Goal: Task Accomplishment & Management: Use online tool/utility

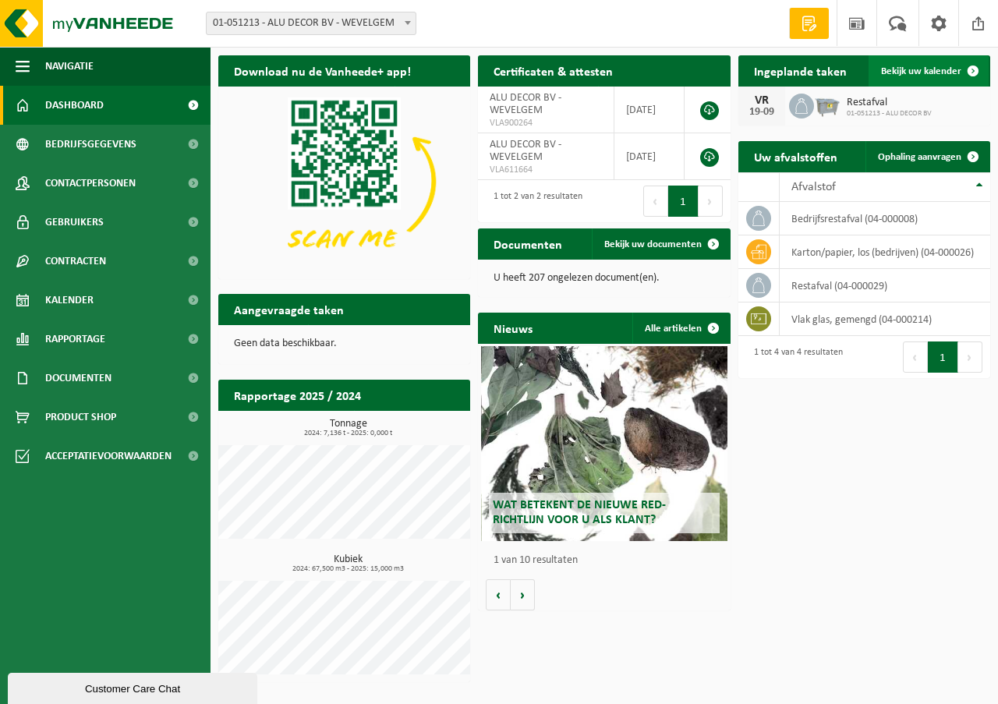
click at [910, 73] on span "Bekijk uw kalender" at bounding box center [921, 71] width 80 height 10
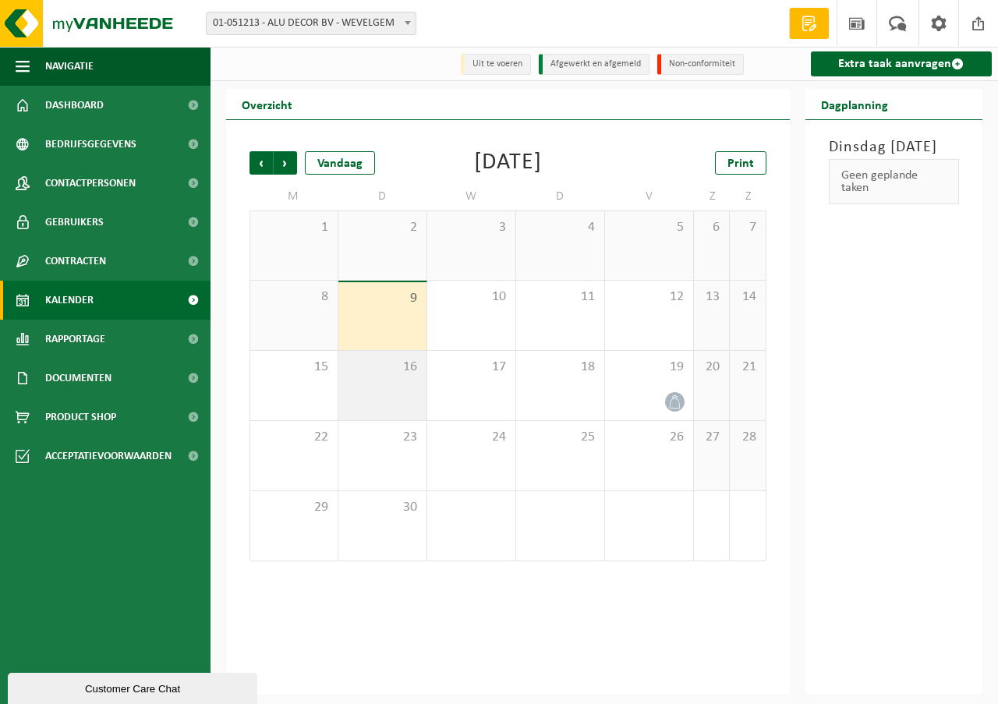
click at [390, 402] on div "16" at bounding box center [382, 385] width 88 height 69
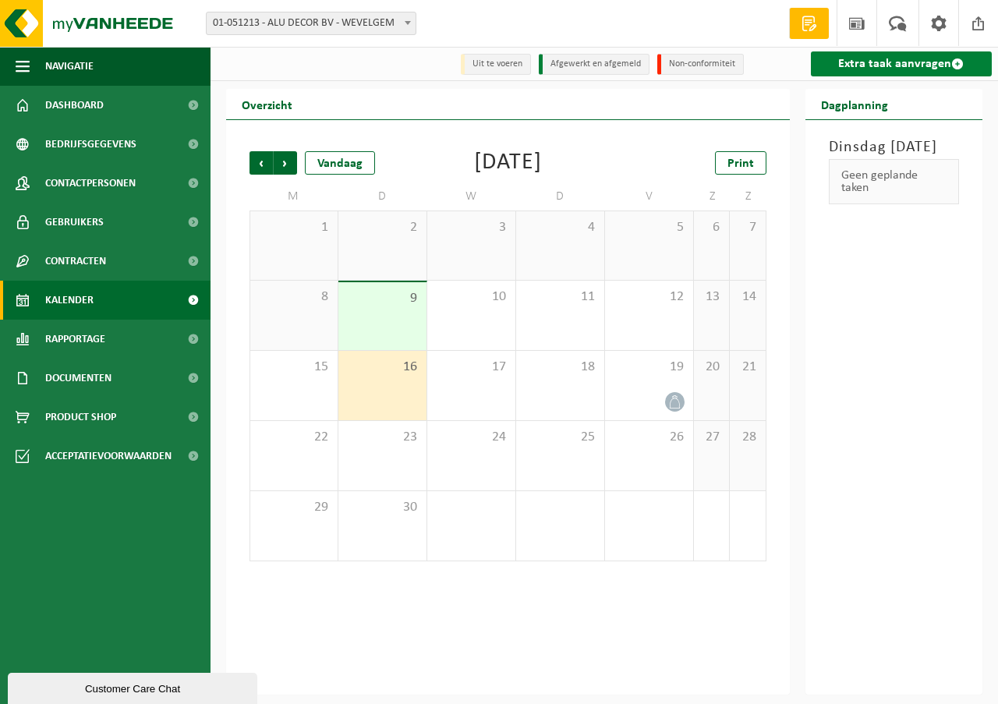
click at [865, 62] on link "Extra taak aanvragen" at bounding box center [902, 63] width 182 height 25
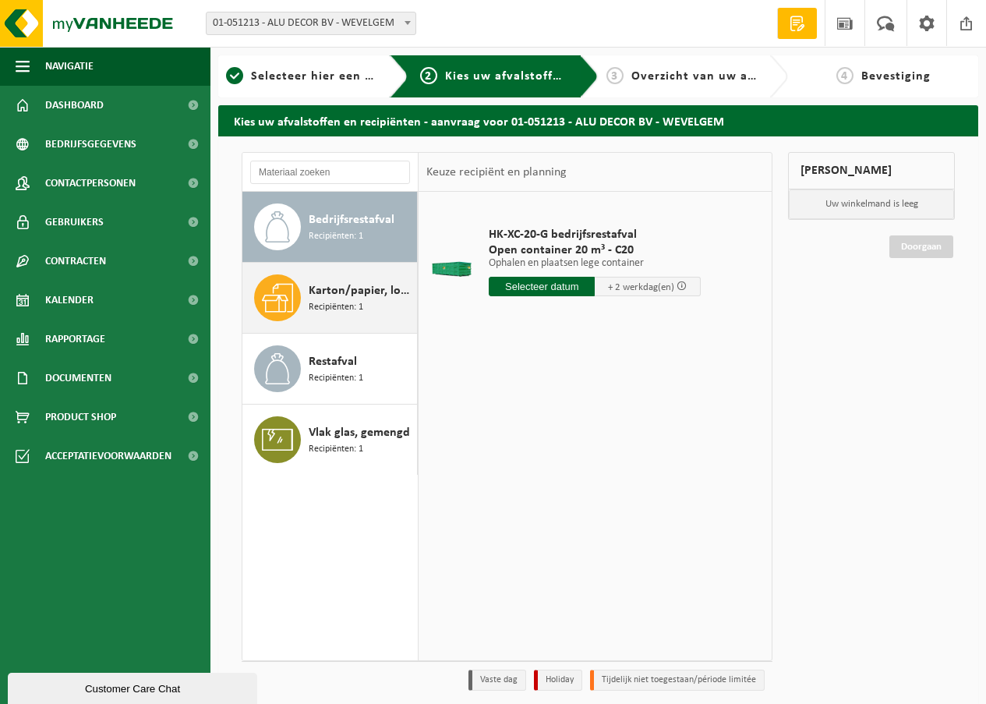
click at [341, 292] on span "Karton/papier, los (bedrijven)" at bounding box center [361, 290] width 104 height 19
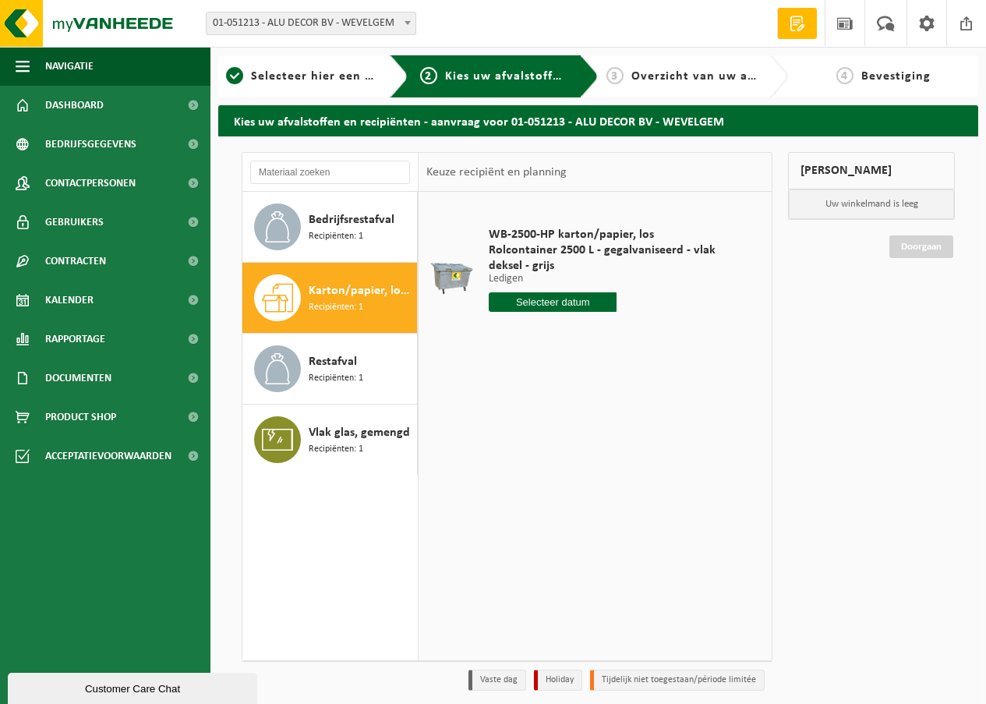
click at [562, 297] on input "text" at bounding box center [553, 301] width 128 height 19
click at [535, 432] on div "16" at bounding box center [530, 440] width 27 height 25
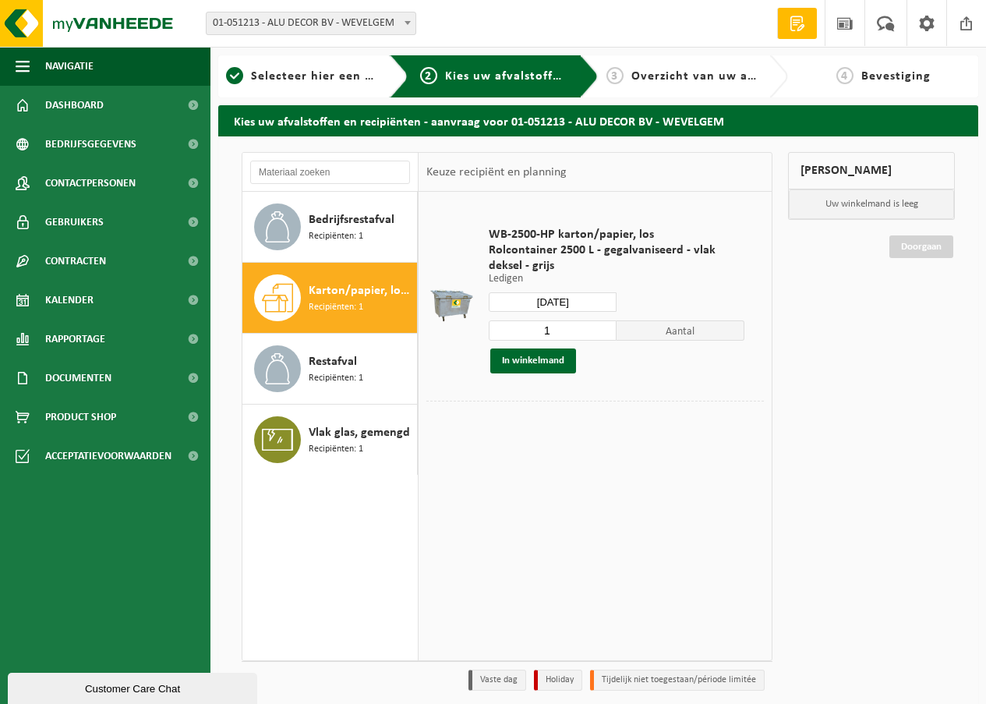
type input "Van 2025-09-16"
click at [529, 358] on button "In winkelmand" at bounding box center [533, 360] width 86 height 25
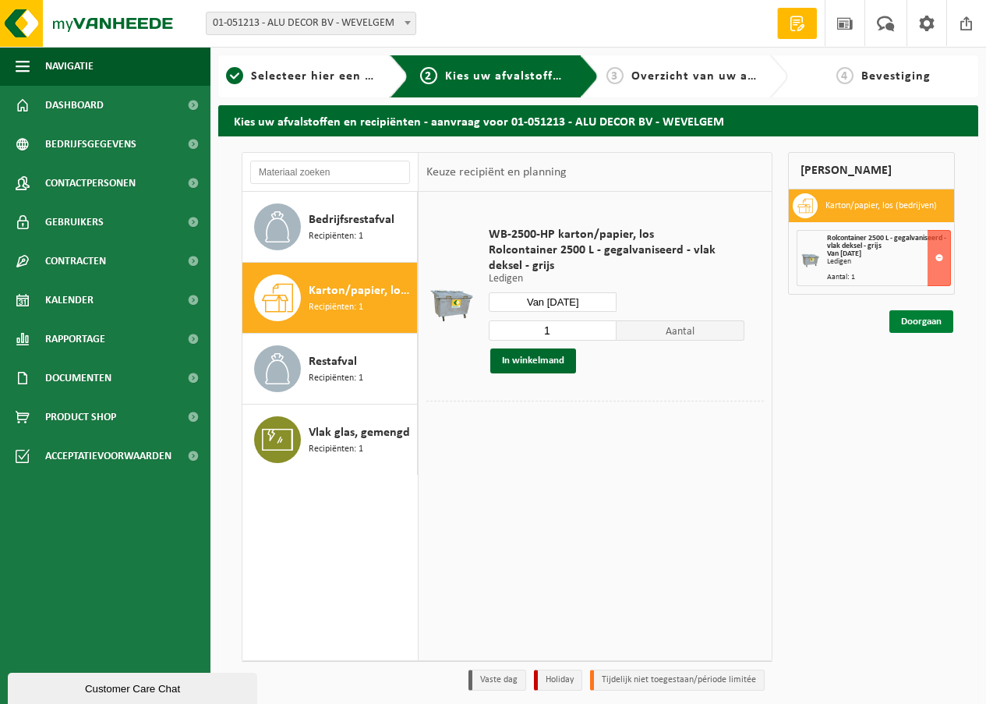
click at [915, 321] on link "Doorgaan" at bounding box center [922, 321] width 64 height 23
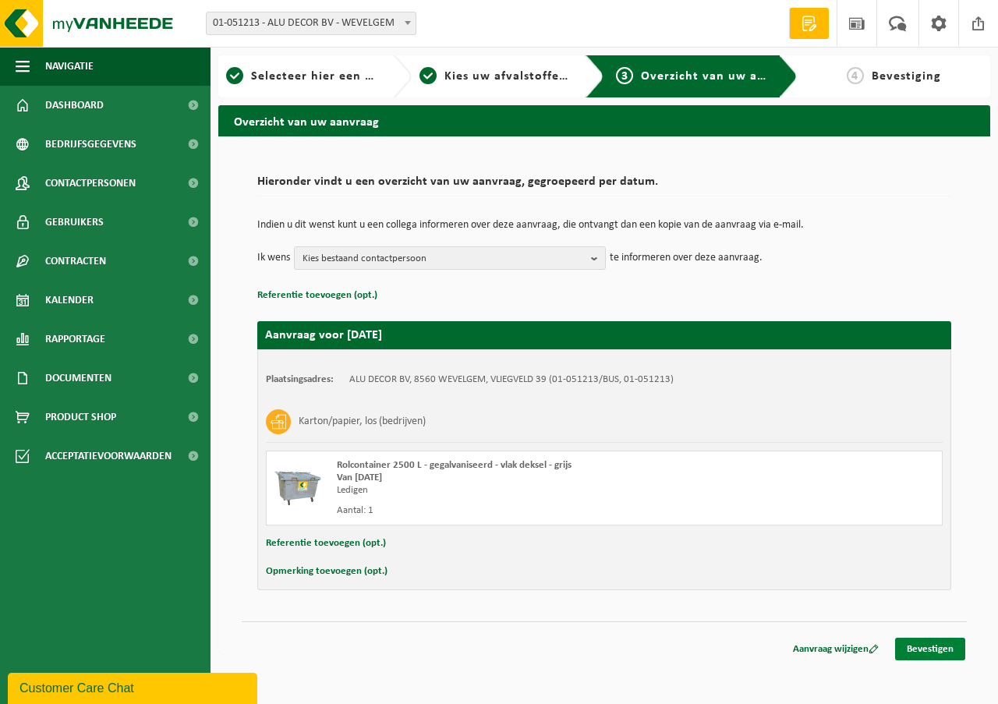
click at [931, 649] on link "Bevestigen" at bounding box center [930, 649] width 70 height 23
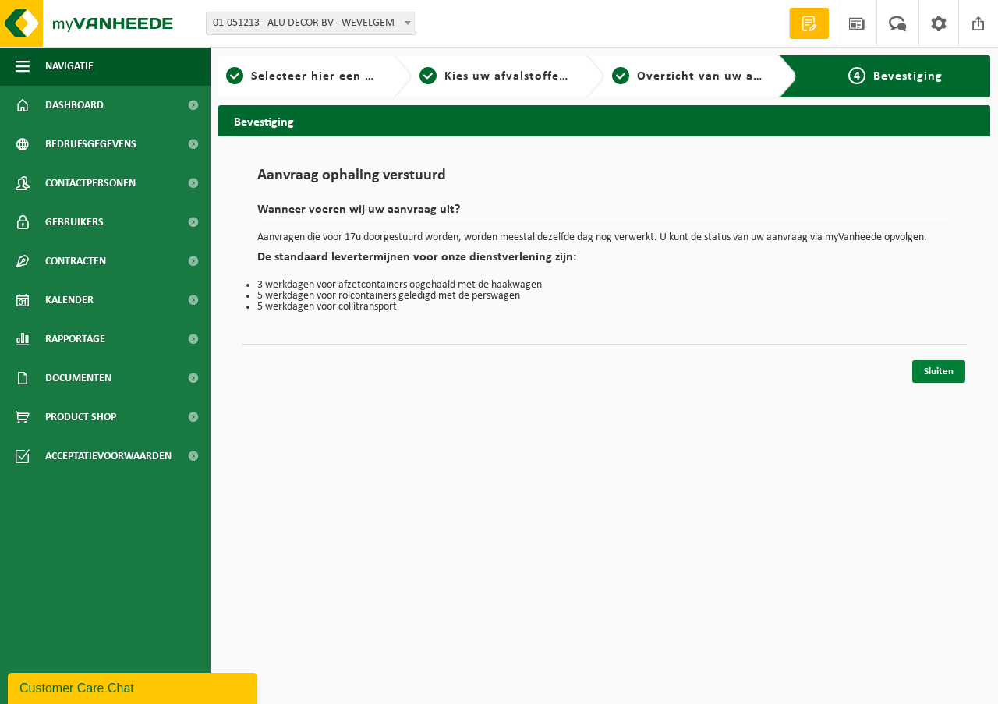
click at [949, 373] on link "Sluiten" at bounding box center [938, 371] width 53 height 23
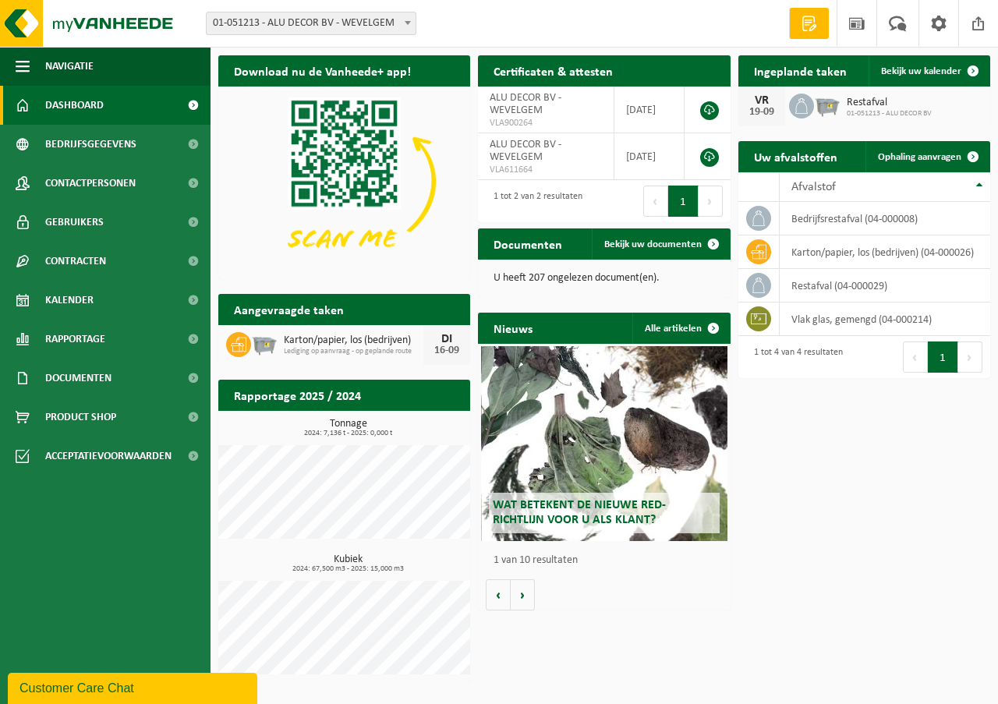
click at [794, 76] on h2 "Ingeplande taken" at bounding box center [800, 70] width 124 height 30
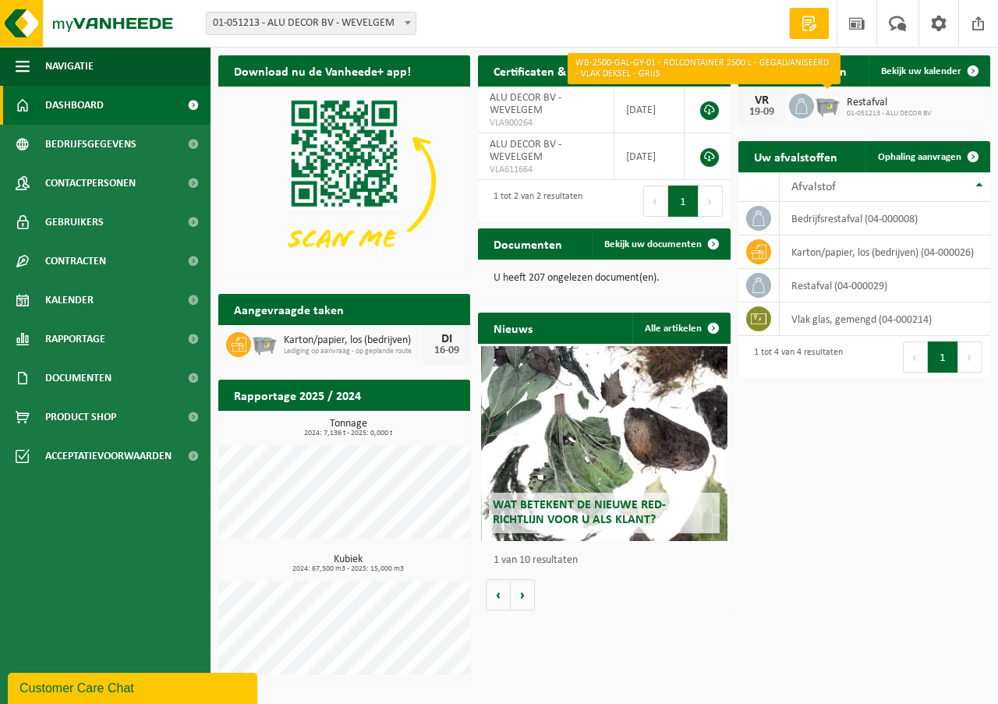
click at [837, 104] on img at bounding box center [827, 104] width 27 height 27
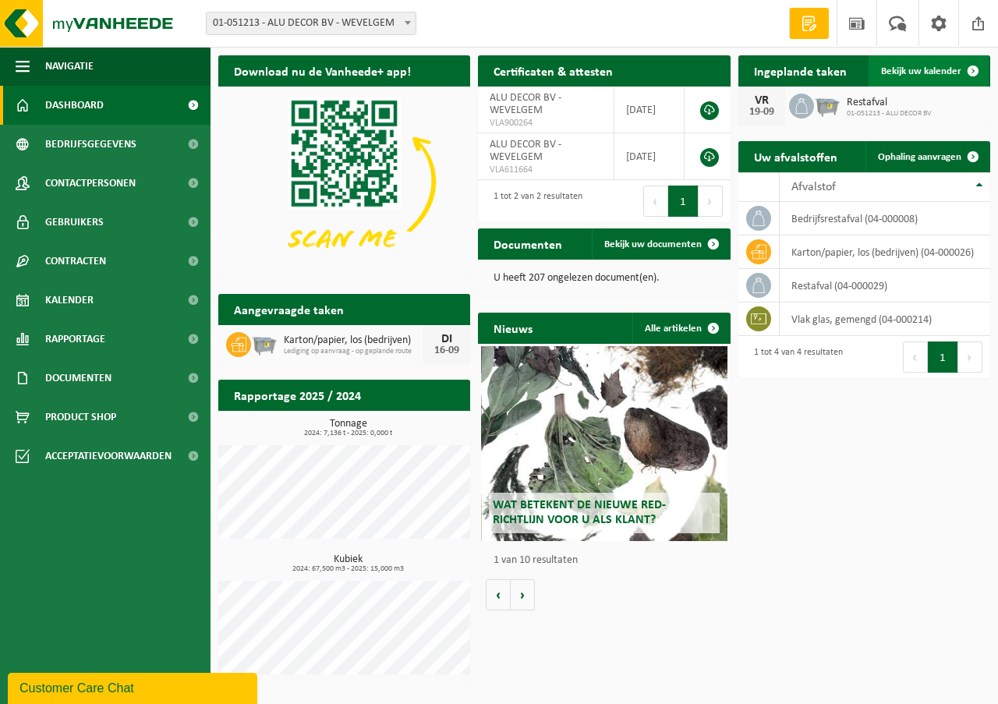
click at [930, 70] on span "Bekijk uw kalender" at bounding box center [921, 71] width 80 height 10
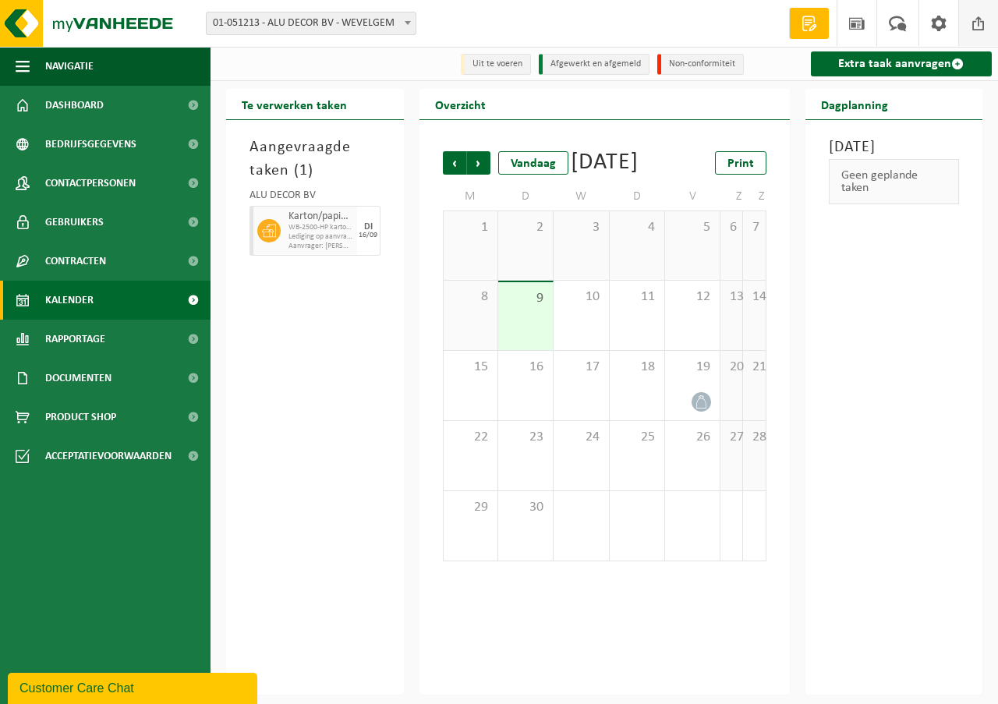
click at [975, 22] on span at bounding box center [978, 23] width 23 height 46
